Goal: Register for event/course

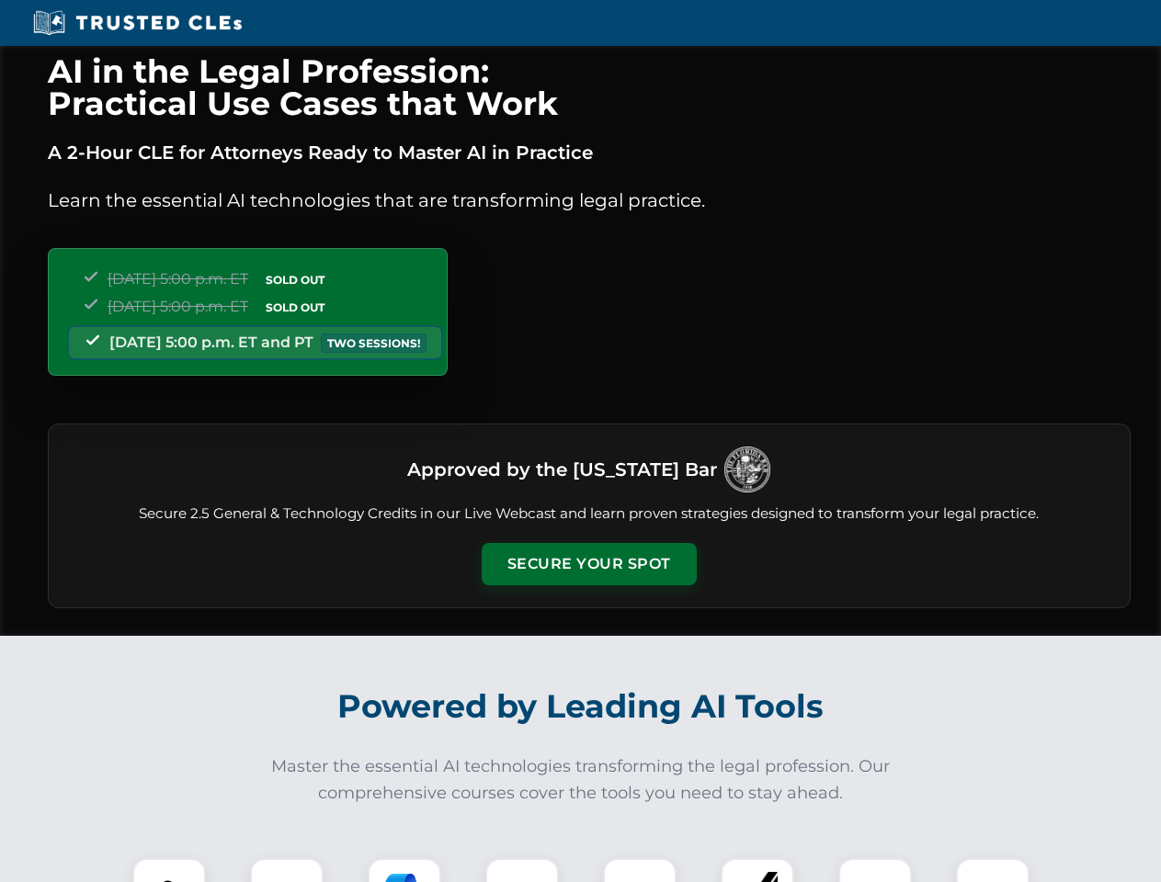
click at [588, 564] on button "Secure Your Spot" at bounding box center [589, 564] width 215 height 42
click at [169, 870] on img at bounding box center [168, 894] width 53 height 53
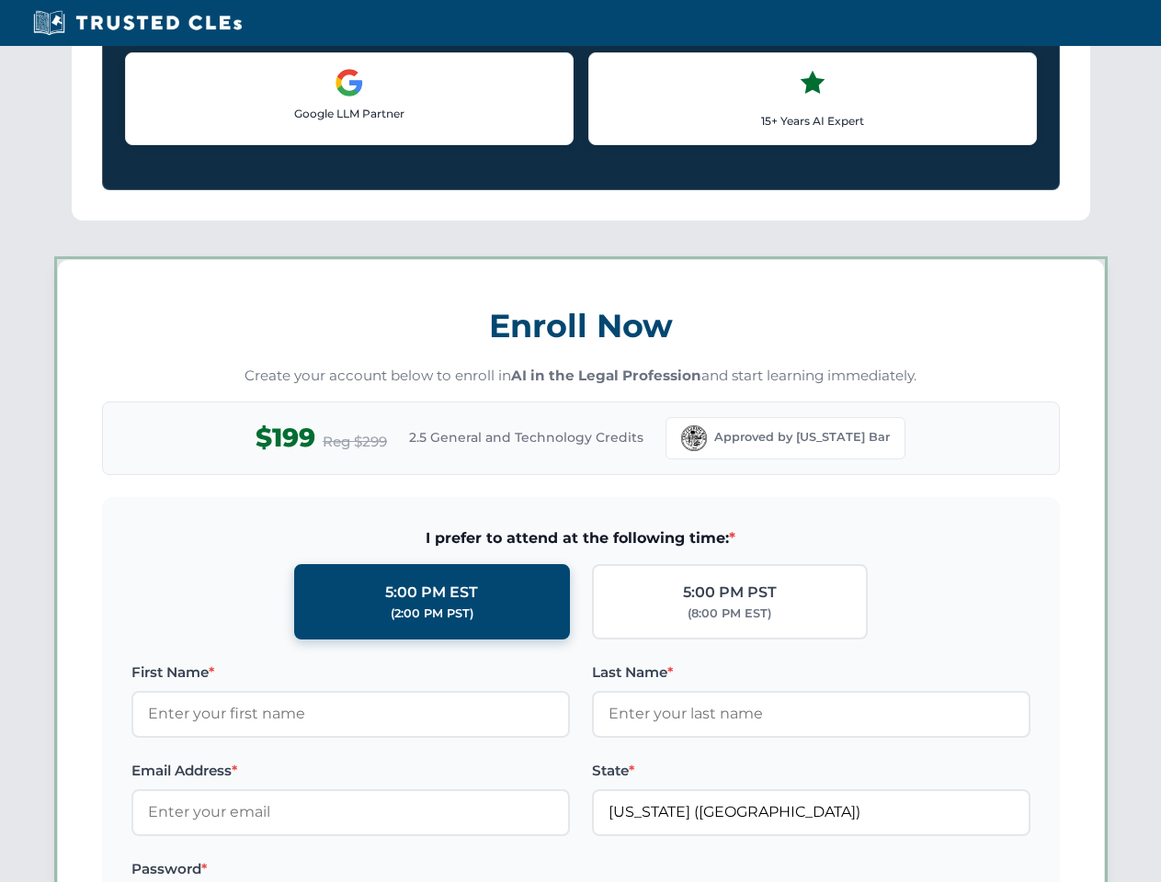
click at [404, 870] on label "Password *" at bounding box center [350, 869] width 438 height 22
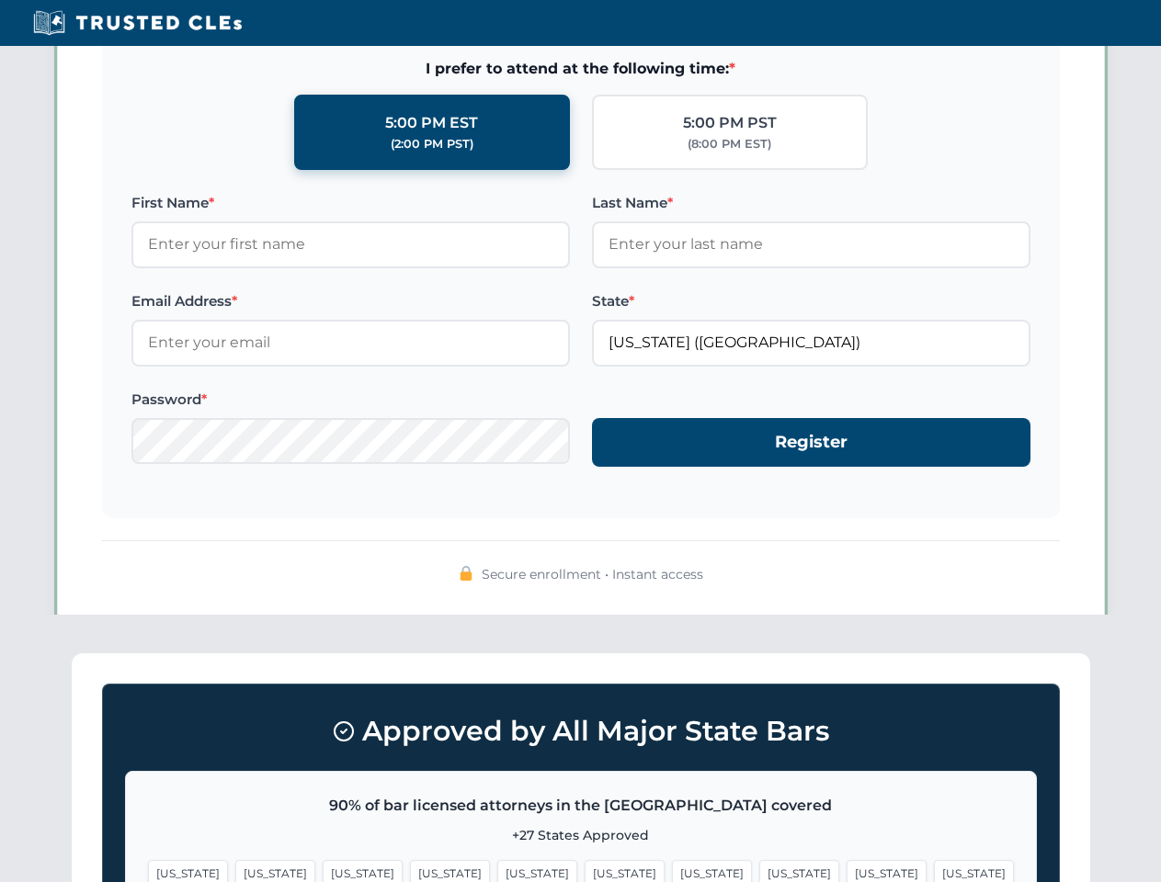
click at [846, 870] on span "[US_STATE]" at bounding box center [886, 873] width 80 height 27
